Goal: Information Seeking & Learning: Learn about a topic

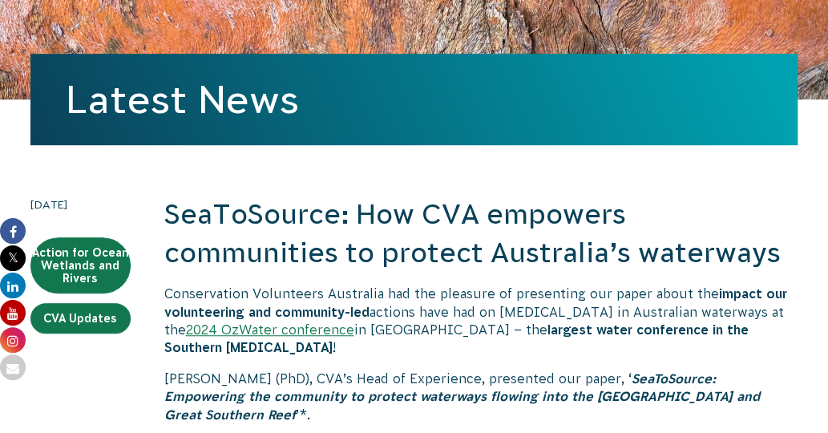
scroll to position [240, 0]
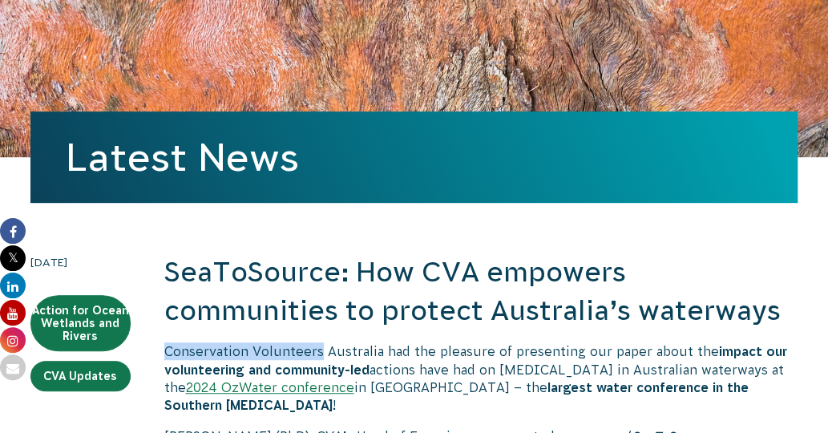
drag, startPoint x: 164, startPoint y: 351, endPoint x: 321, endPoint y: 341, distance: 157.5
click at [434, 358] on p "Conservation Volunteers Australia had the pleasure of presenting our paper abou…" at bounding box center [480, 378] width 633 height 72
drag, startPoint x: 249, startPoint y: 350, endPoint x: 163, endPoint y: 350, distance: 86.6
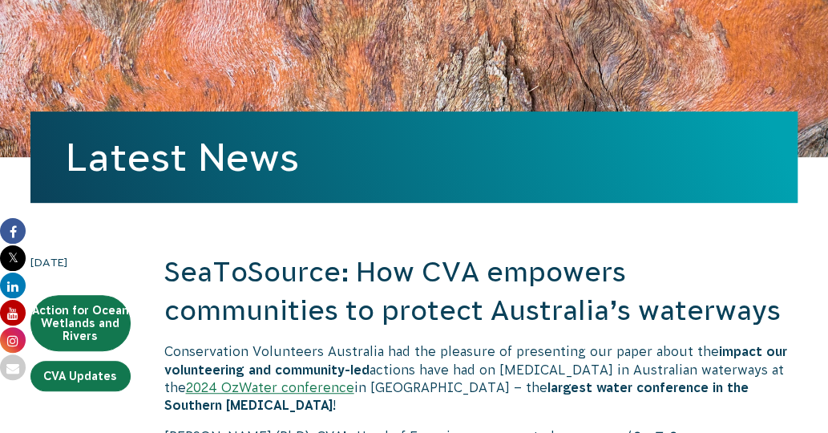
click at [644, 272] on h2 "SeaToSource: How CVA empowers communities to protect Australia’s waterways" at bounding box center [480, 291] width 633 height 76
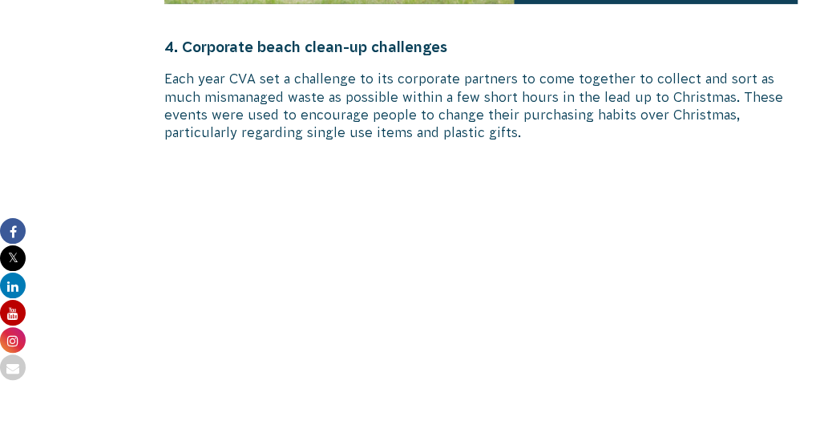
scroll to position [5371, 0]
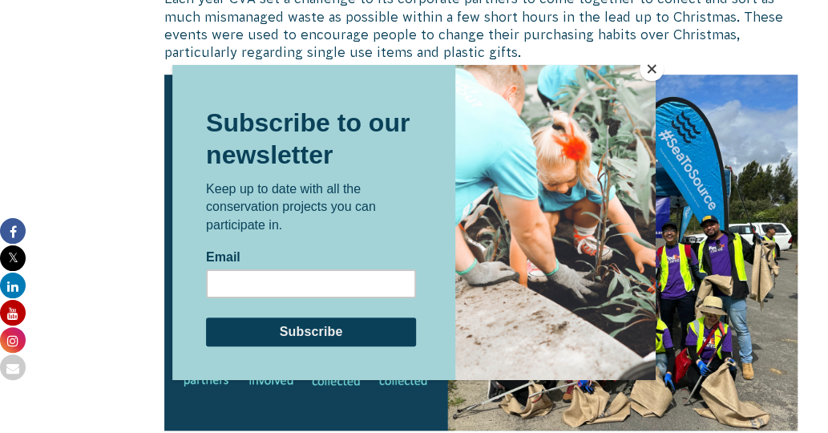
click at [654, 68] on button "Close" at bounding box center [652, 69] width 24 height 24
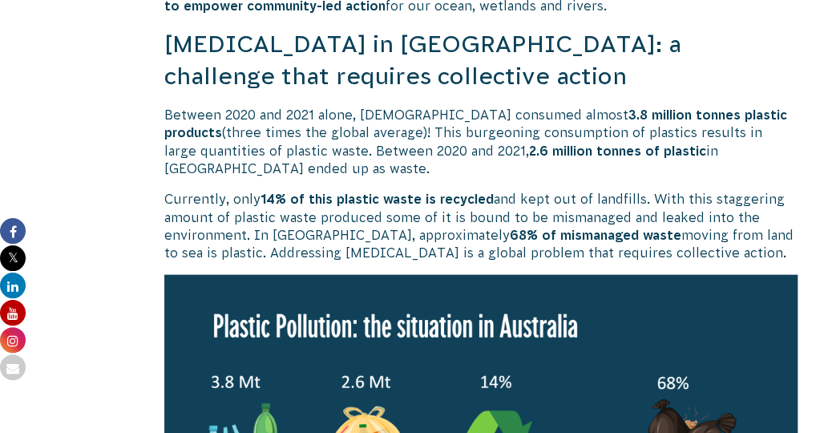
scroll to position [1153, 0]
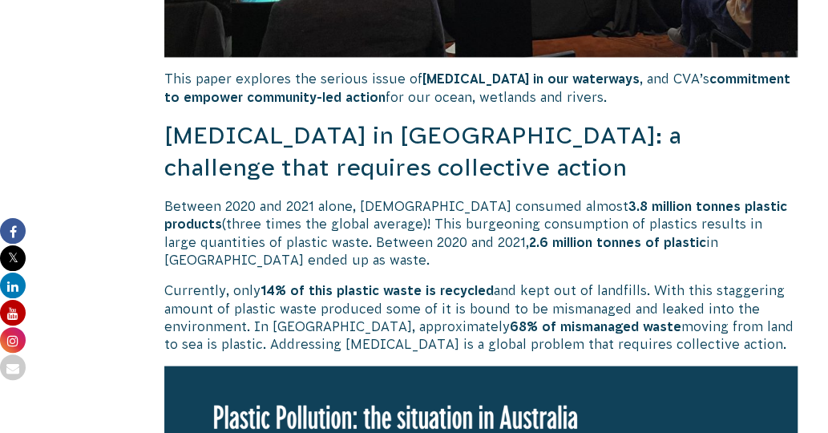
drag, startPoint x: 165, startPoint y: 135, endPoint x: 733, endPoint y: 350, distance: 607.6
click at [578, 261] on p "Between 2020 and 2021 alone, [DEMOGRAPHIC_DATA] consumed almost 3.8 million ton…" at bounding box center [480, 232] width 633 height 72
drag, startPoint x: 651, startPoint y: 293, endPoint x: 709, endPoint y: 341, distance: 75.6
click at [709, 341] on p "Currently, only 14% of this plastic waste is recycled and kept out of landfills…" at bounding box center [480, 317] width 633 height 72
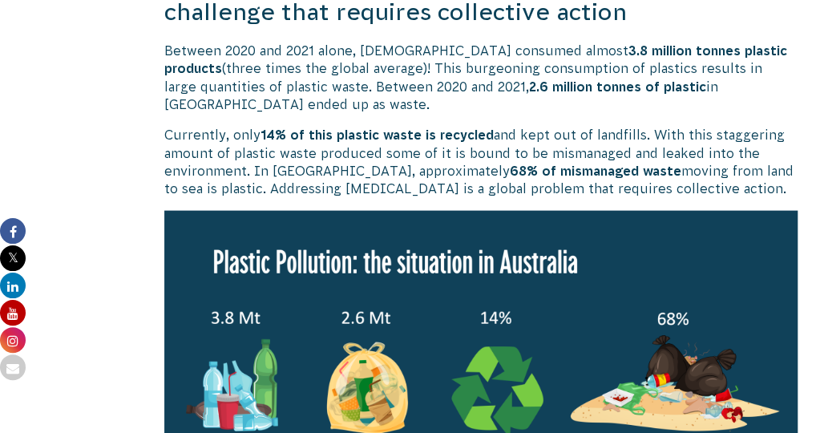
scroll to position [1233, 0]
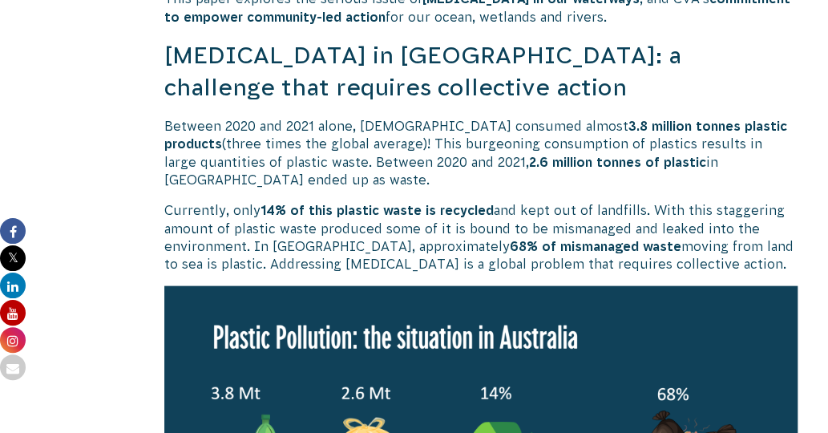
click at [479, 255] on p "Currently, only 14% of this plastic waste is recycled and kept out of landfills…" at bounding box center [480, 236] width 633 height 72
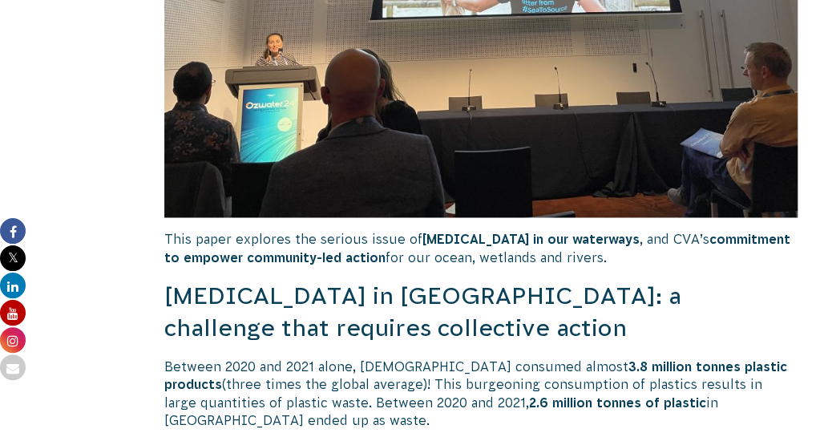
scroll to position [992, 0]
